Goal: Task Accomplishment & Management: Use online tool/utility

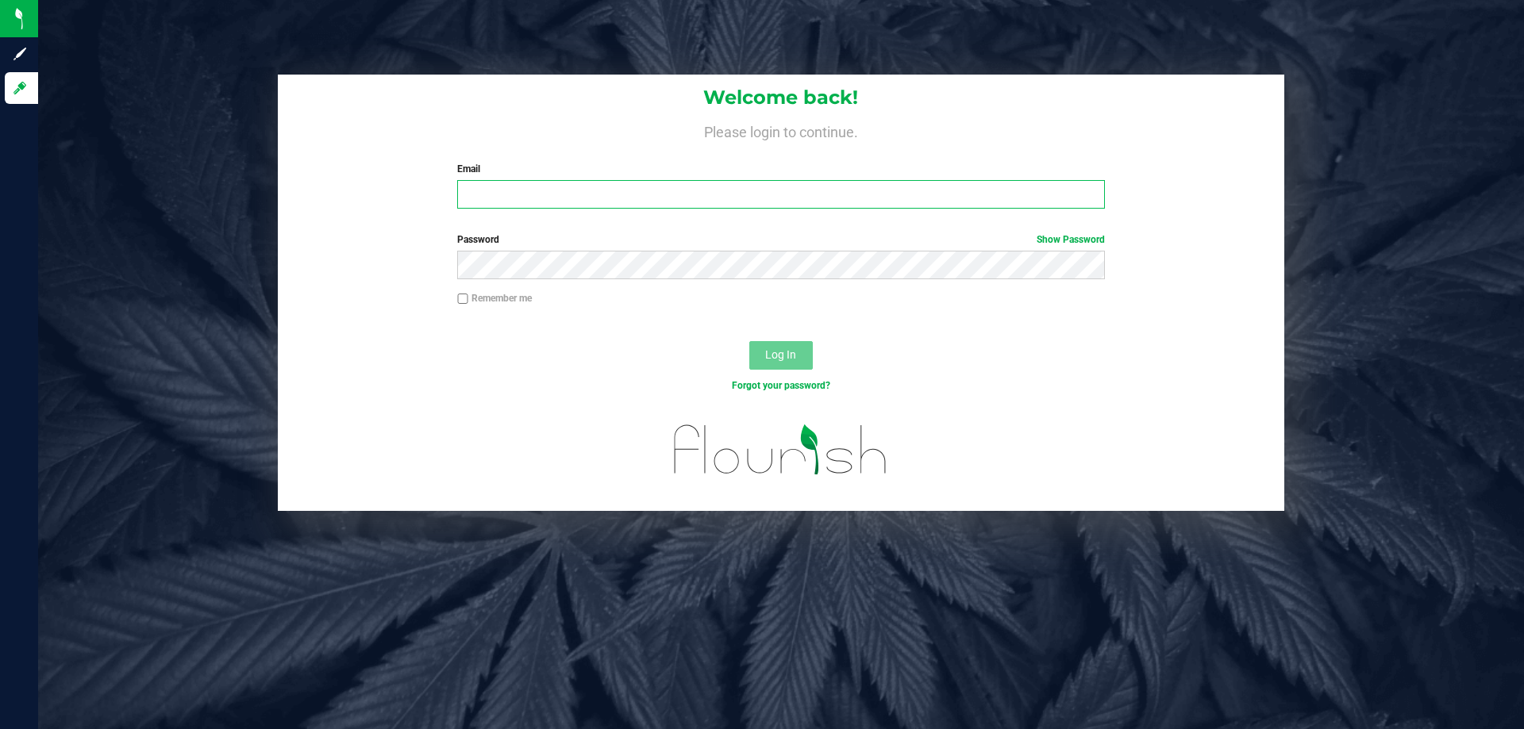
type input "[EMAIL_ADDRESS][DOMAIN_NAME]"
click at [774, 337] on div "Log In" at bounding box center [781, 360] width 1006 height 53
click at [790, 359] on span "Log In" at bounding box center [780, 354] width 31 height 13
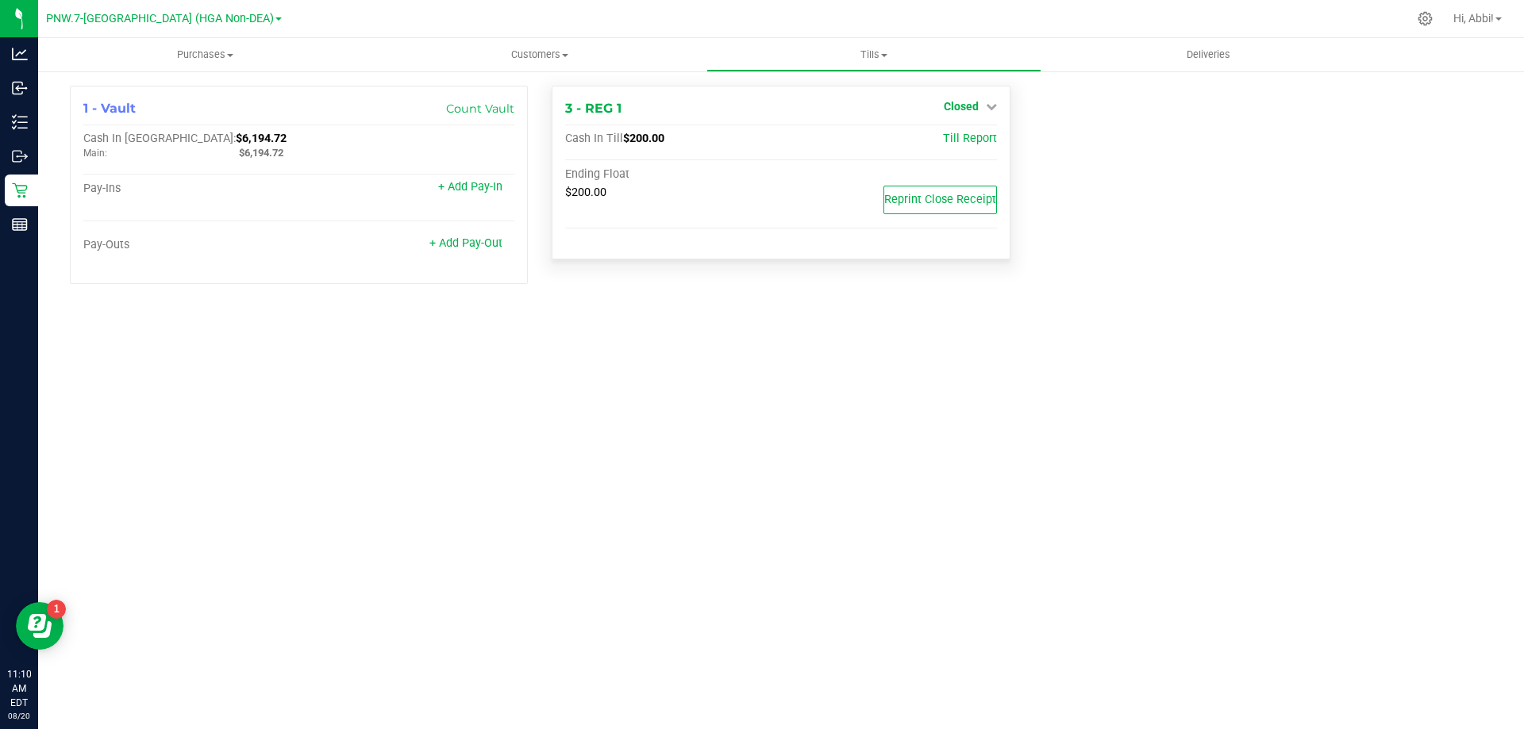
click at [984, 102] on link "Closed" at bounding box center [969, 106] width 53 height 13
click at [965, 137] on link "Open Till" at bounding box center [961, 139] width 42 height 13
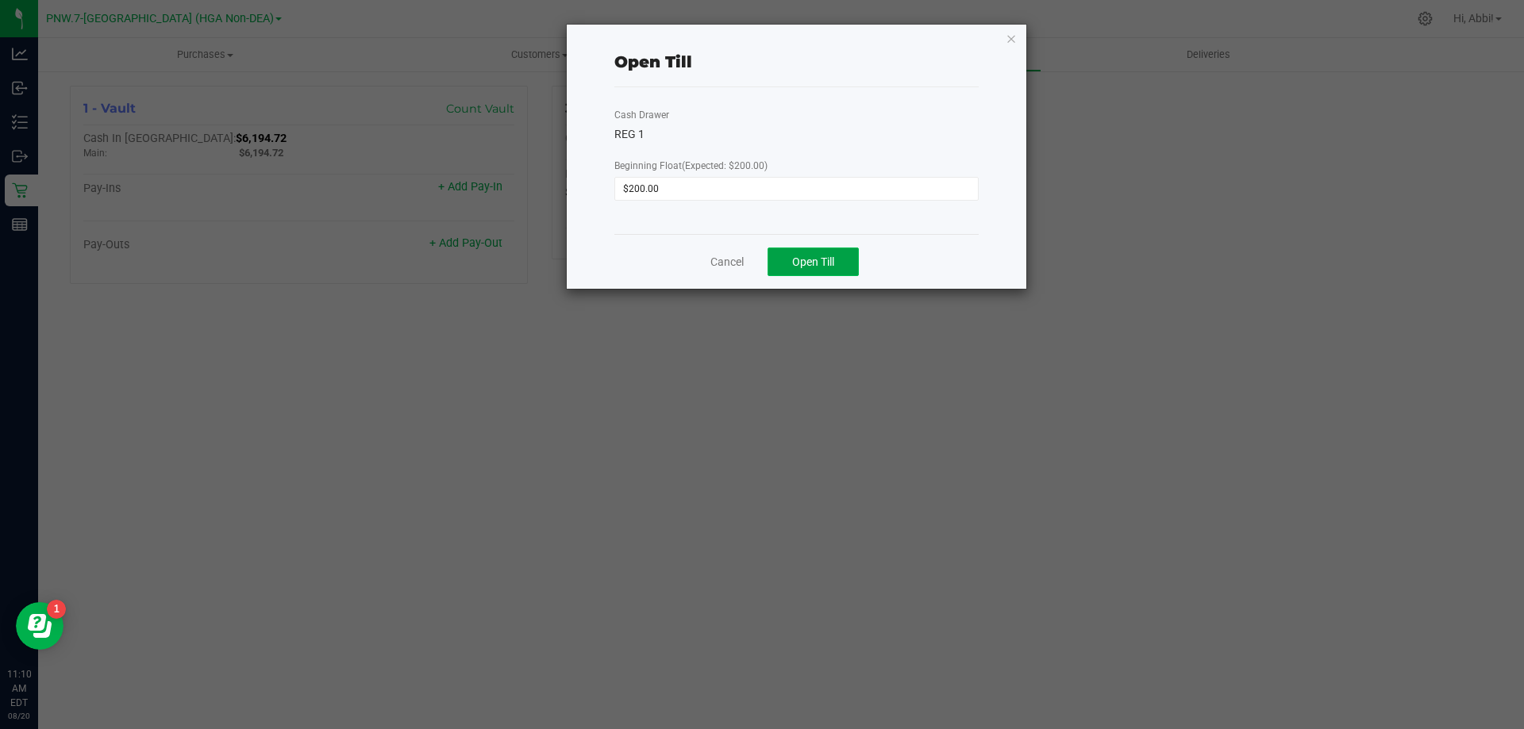
click at [838, 254] on button "Open Till" at bounding box center [812, 262] width 91 height 29
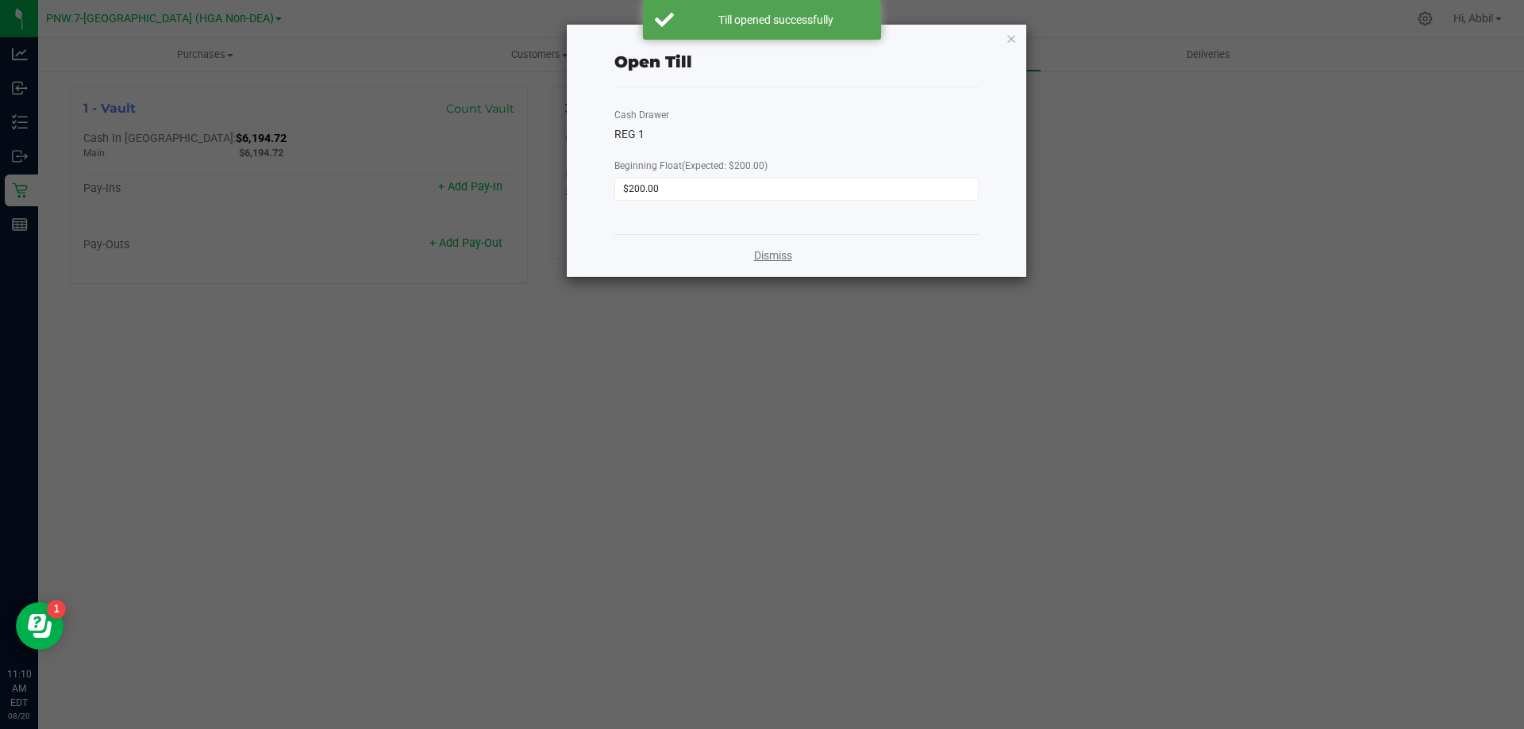
click at [777, 258] on link "Dismiss" at bounding box center [773, 256] width 38 height 17
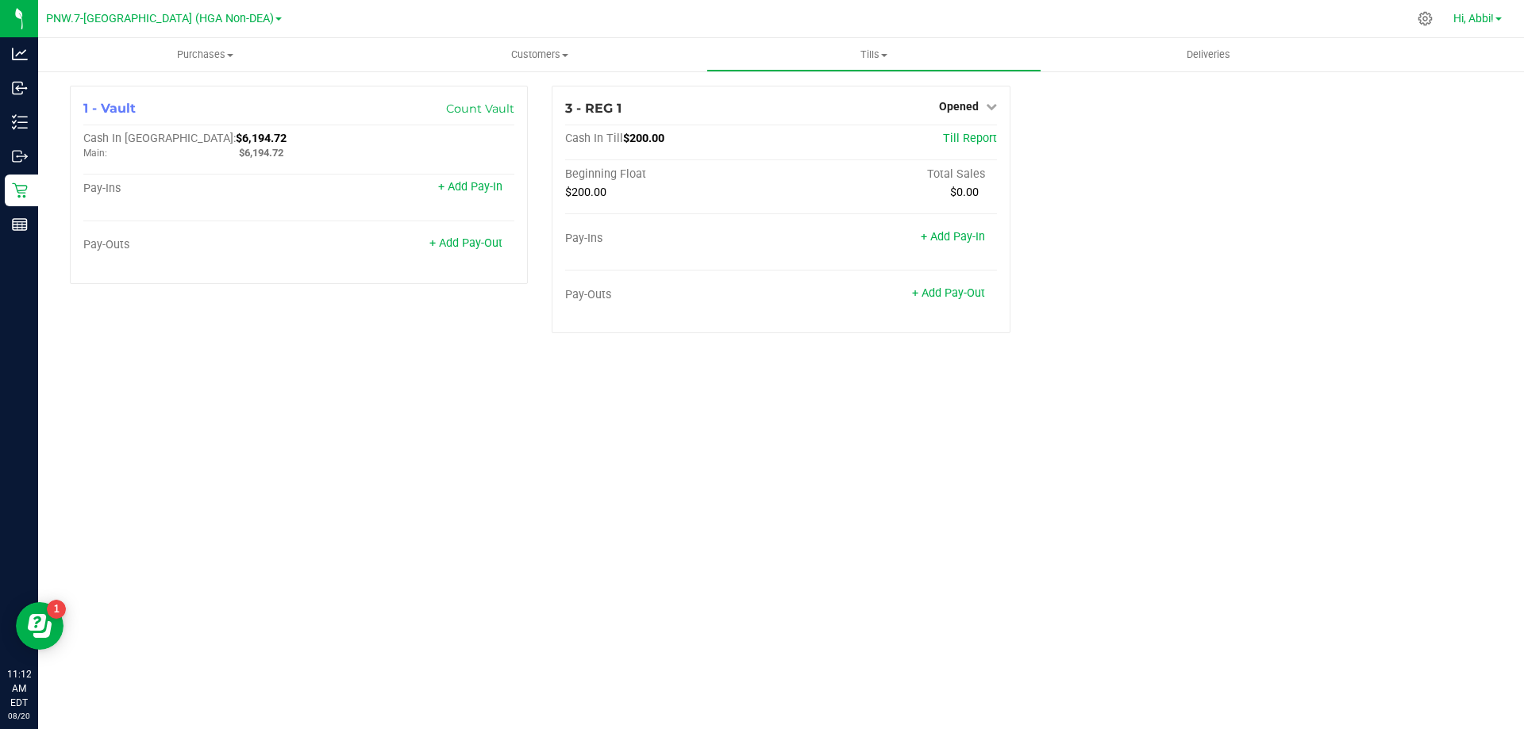
click at [1486, 23] on span "Hi, Abbi!" at bounding box center [1473, 18] width 40 height 13
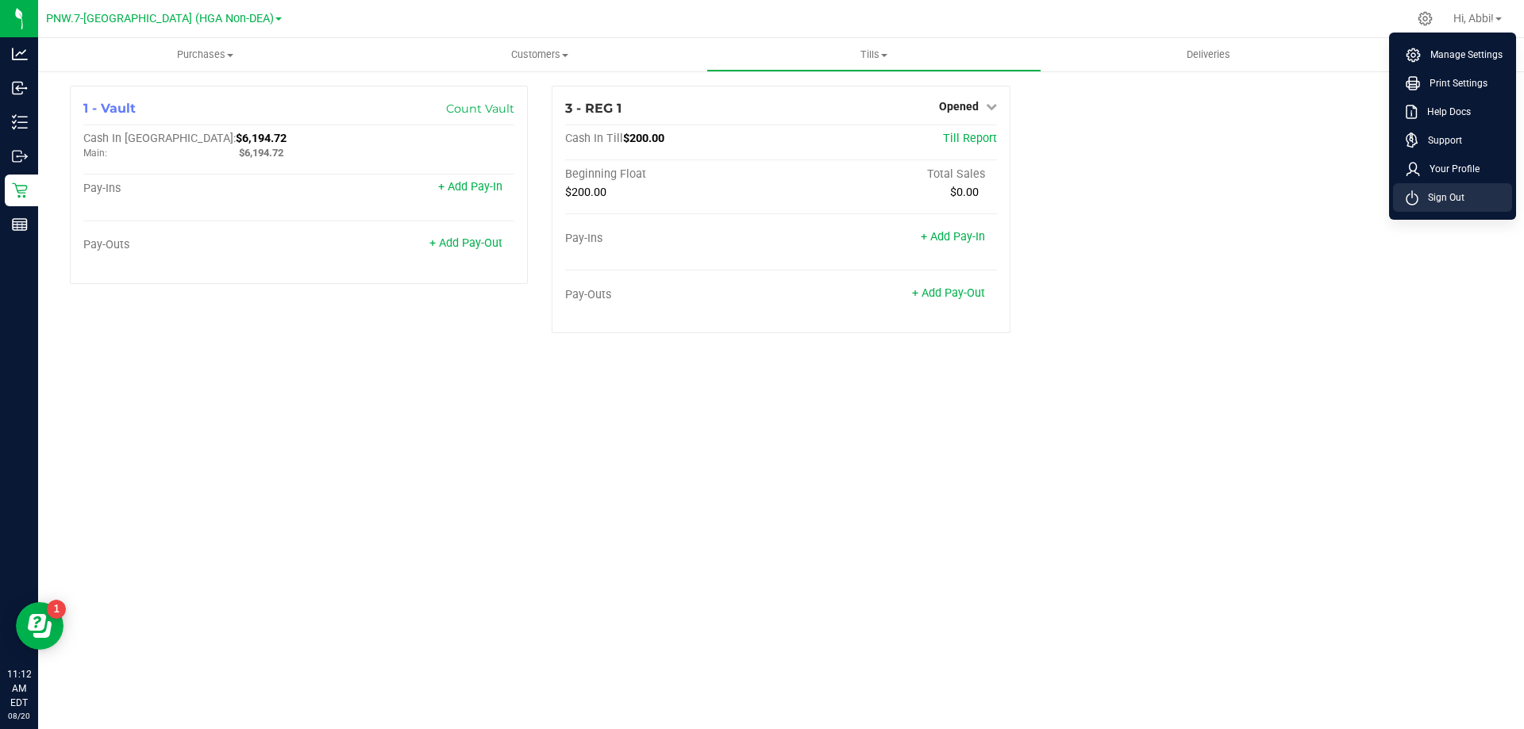
click at [1455, 193] on span "Sign Out" at bounding box center [1441, 198] width 46 height 16
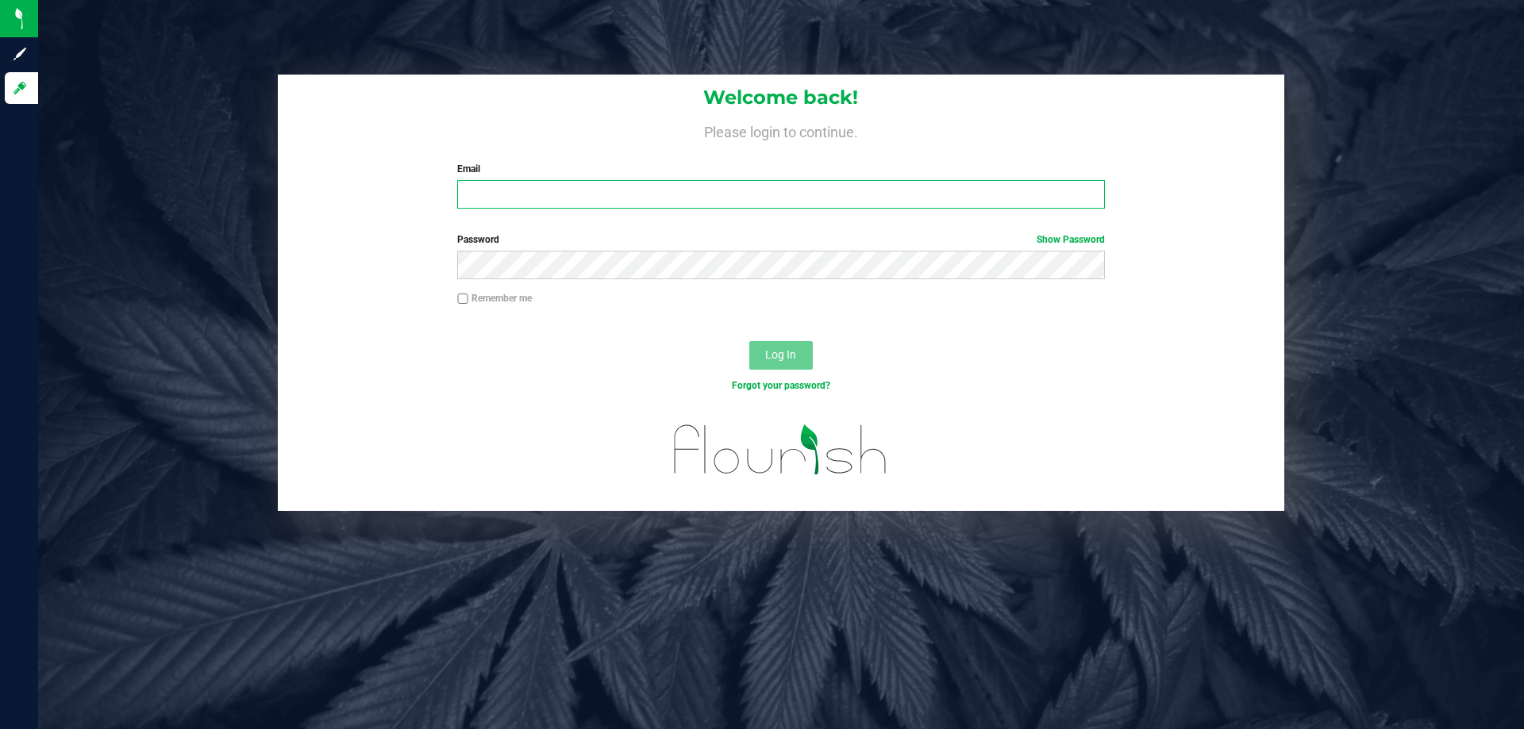
type input "[EMAIL_ADDRESS][DOMAIN_NAME]"
